Goal: Navigation & Orientation: Find specific page/section

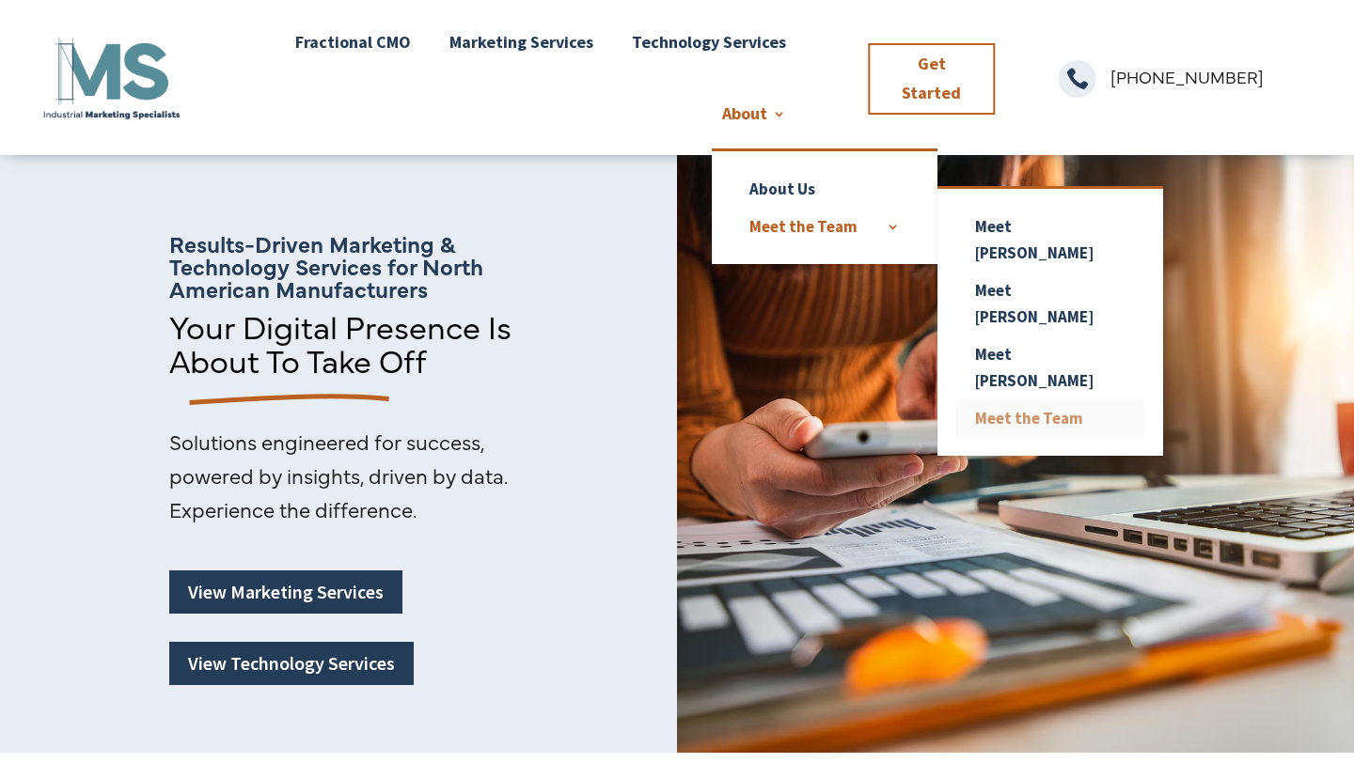
click at [999, 400] on link "Meet the Team" at bounding box center [1050, 419] width 188 height 38
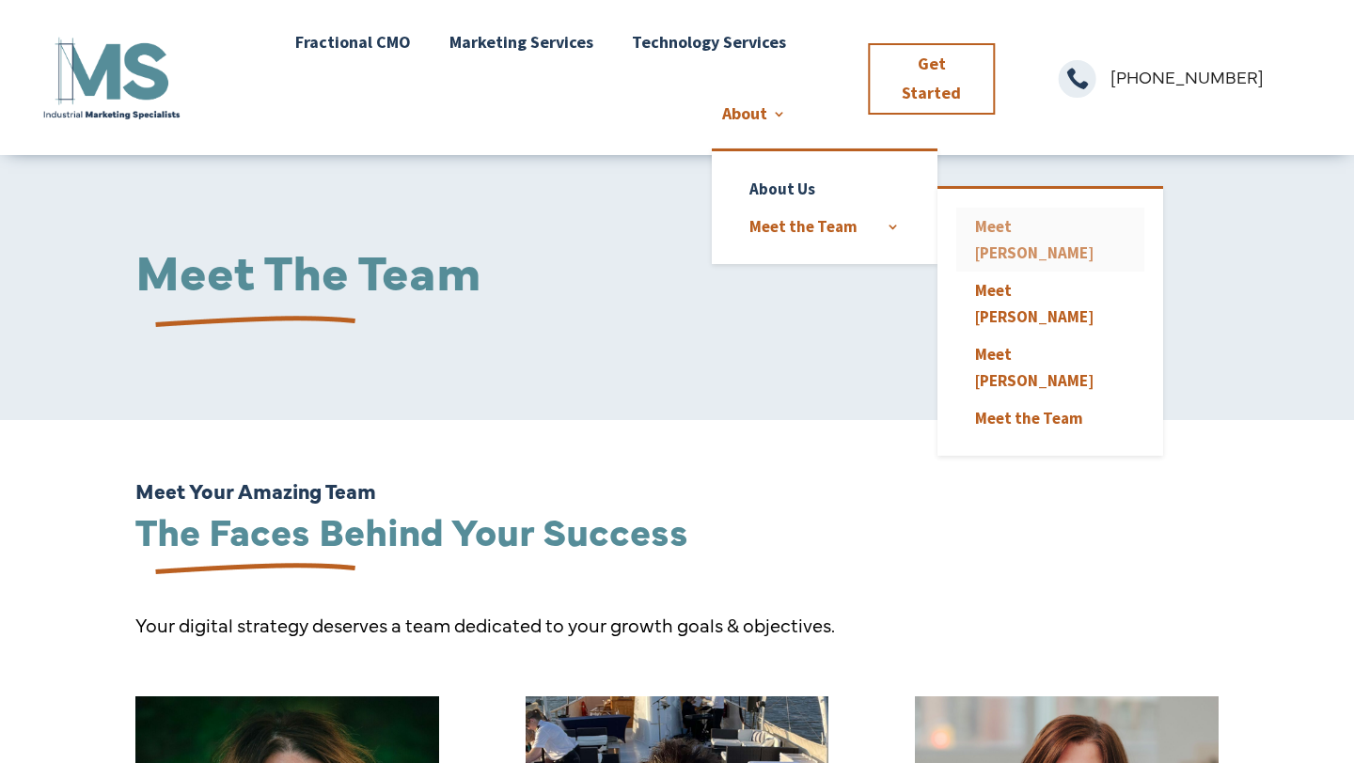
click at [1030, 228] on link "Meet [PERSON_NAME]" at bounding box center [1050, 240] width 188 height 64
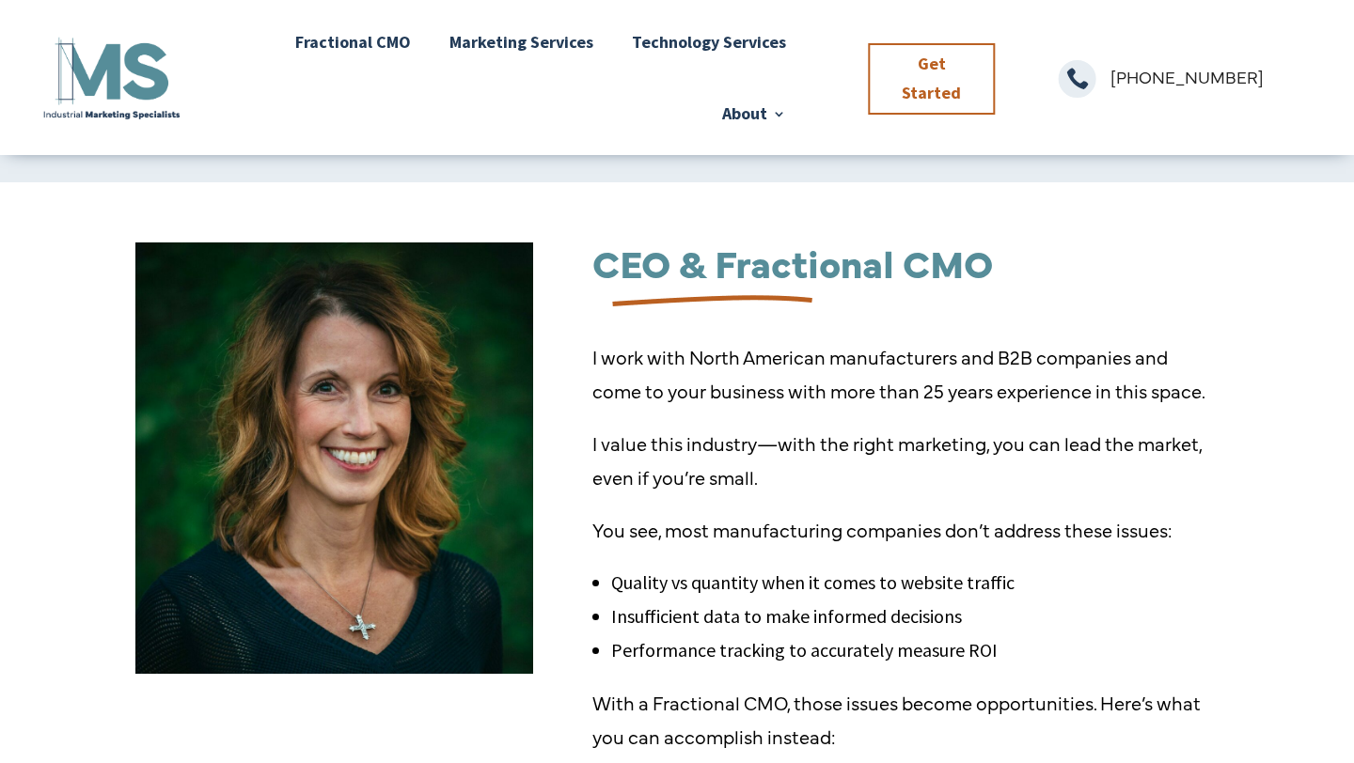
scroll to position [239, 0]
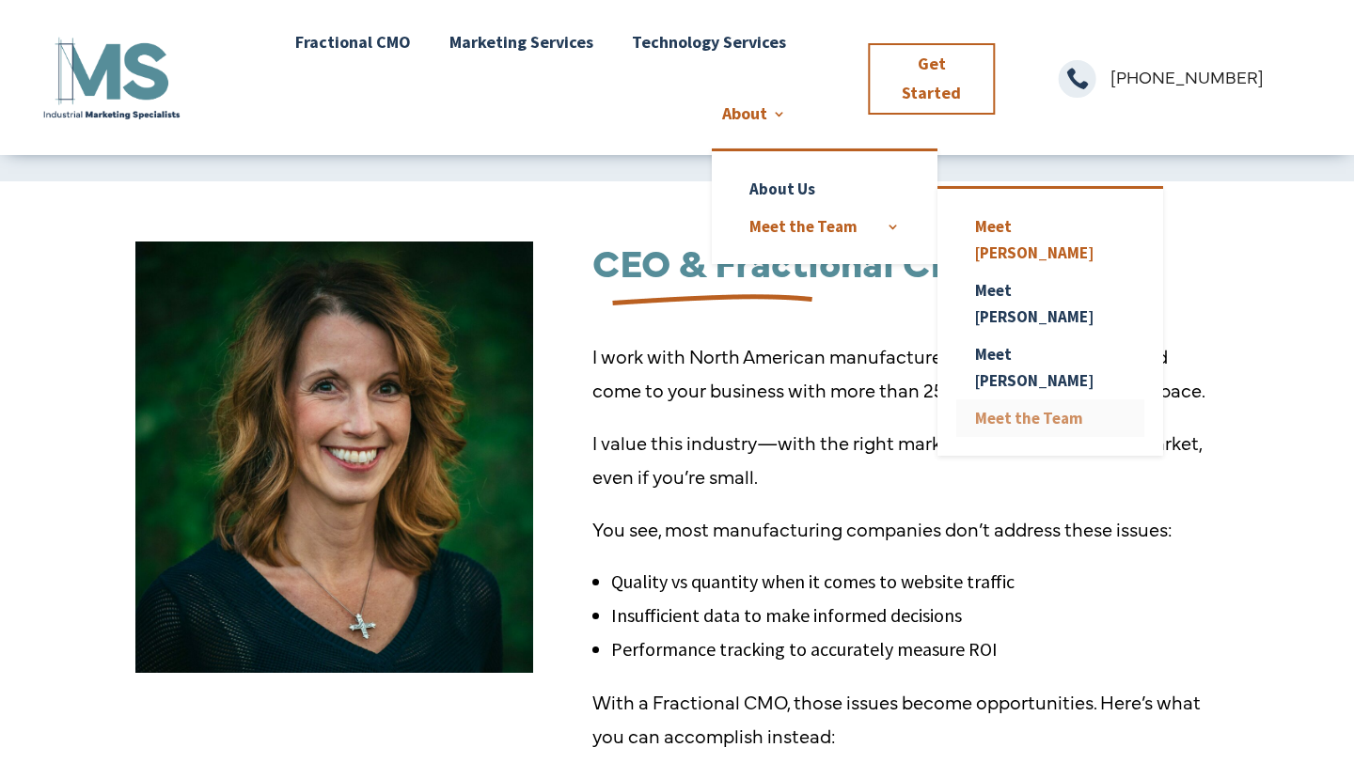
click at [996, 400] on link "Meet the Team" at bounding box center [1050, 419] width 188 height 38
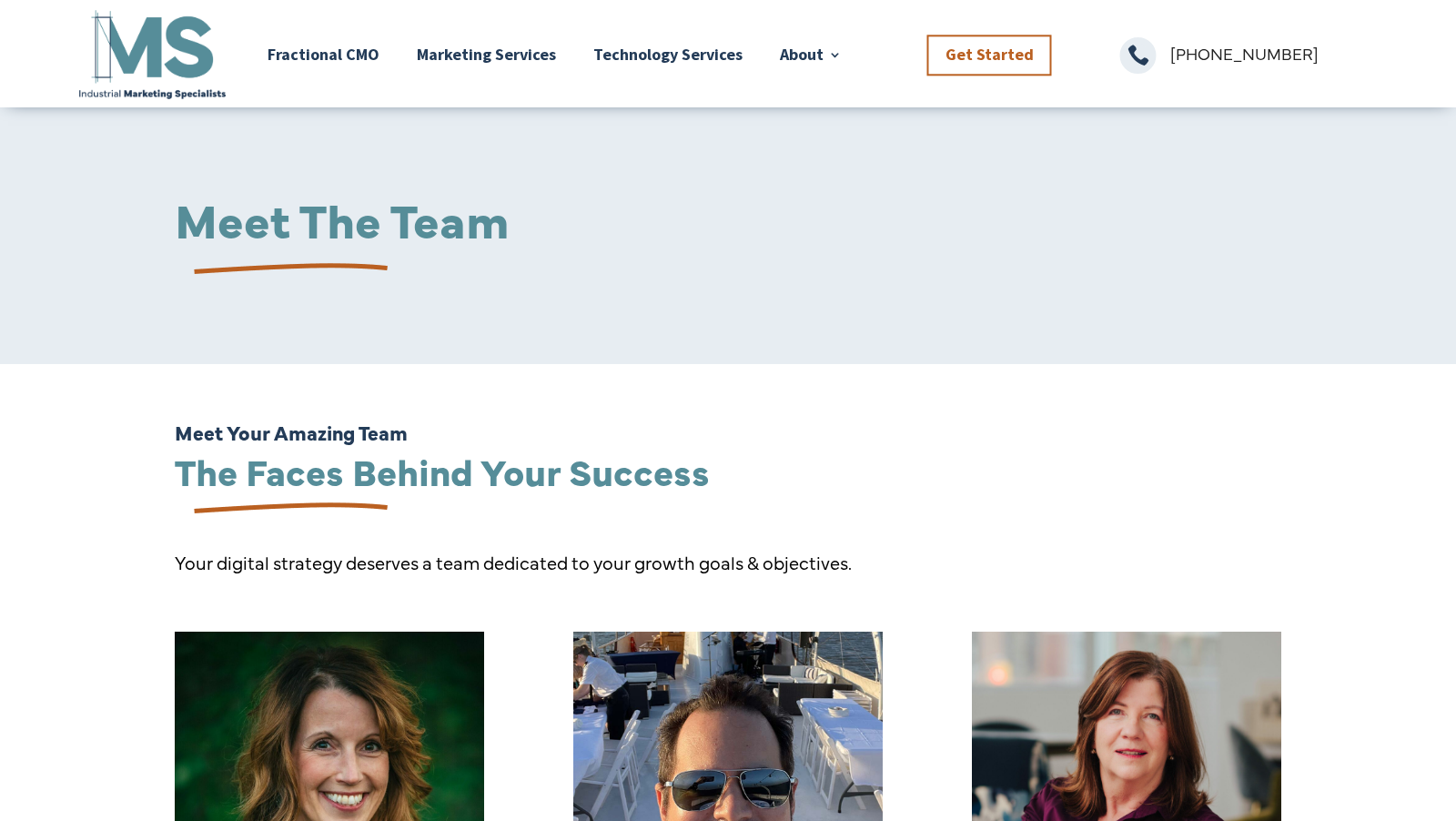
click at [191, 44] on img at bounding box center [152, 54] width 153 height 96
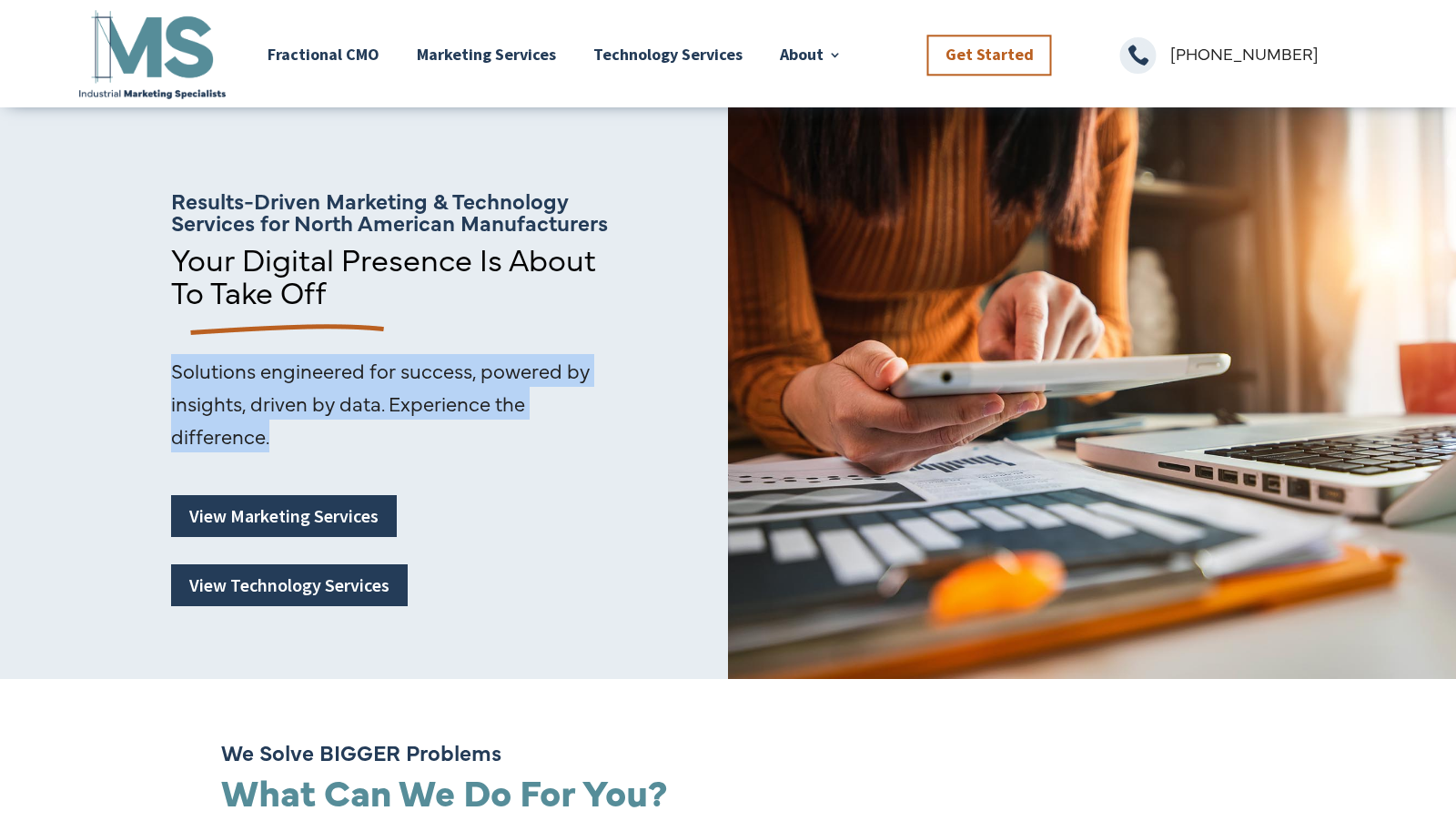
drag, startPoint x: 175, startPoint y: 370, endPoint x: 258, endPoint y: 458, distance: 121.0
click at [260, 458] on div "Results-Driven Marketing & Technology Services for North American Manufacturers…" at bounding box center [364, 386] width 728 height 586
copy div "Solutions engineered for success, powered by insights, driven by data. Experien…"
